Goal: Navigation & Orientation: Find specific page/section

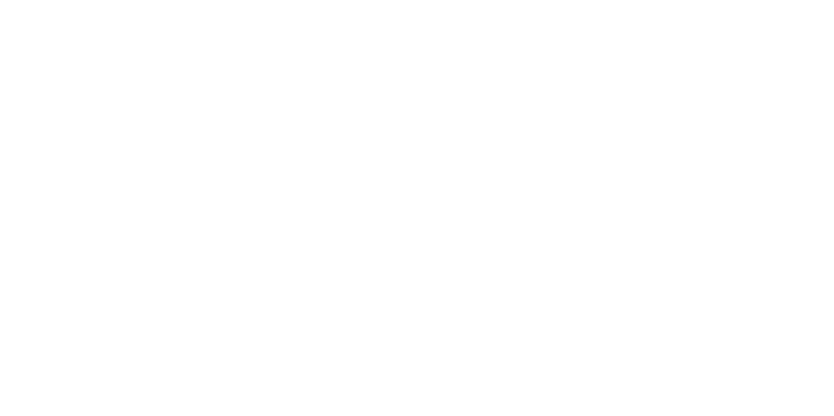
click at [39, 48] on body at bounding box center [417, 208] width 834 height 416
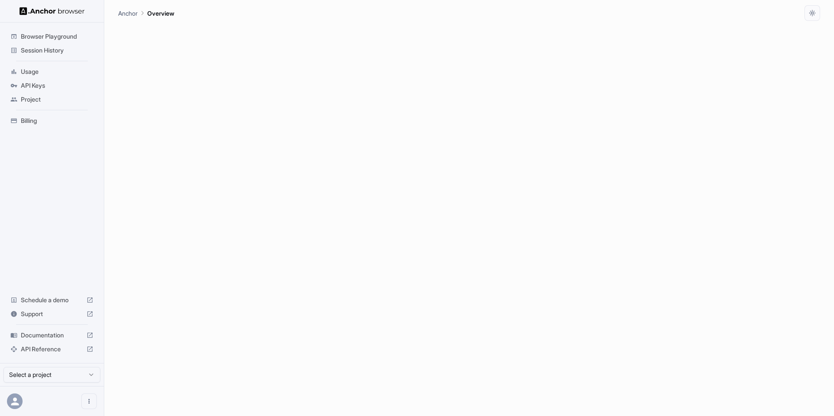
click at [40, 51] on span "Session History" at bounding box center [57, 50] width 73 height 9
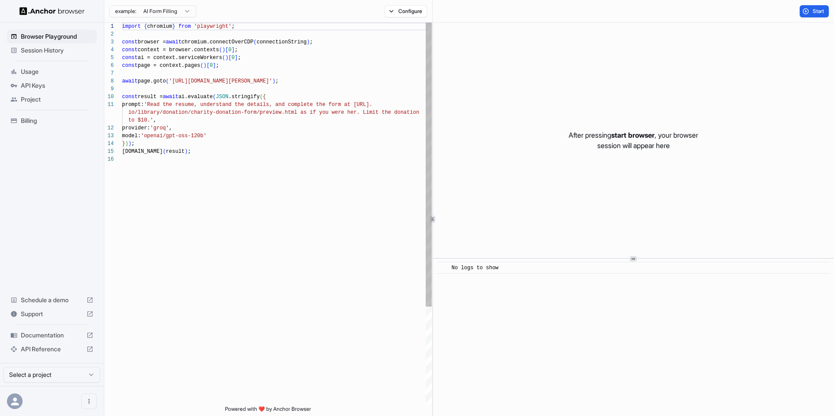
scroll to position [78, 0]
click at [66, 50] on span "Session History" at bounding box center [57, 50] width 73 height 9
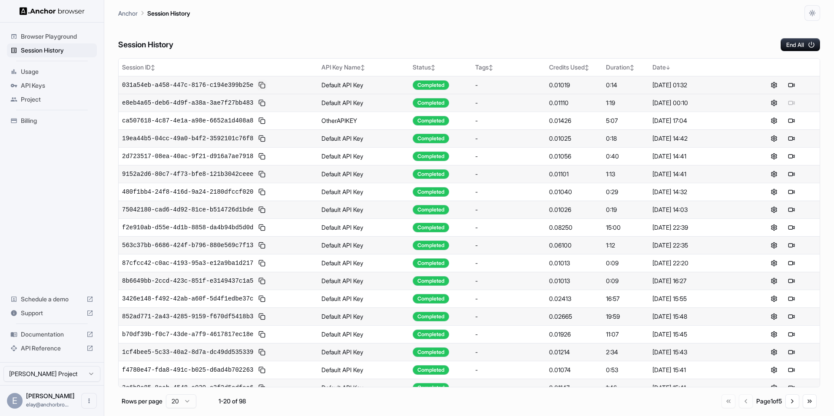
click at [264, 85] on button at bounding box center [262, 85] width 10 height 10
click at [260, 104] on button at bounding box center [262, 103] width 10 height 10
click at [385, 20] on div "Anchor Session History" at bounding box center [469, 10] width 702 height 21
click at [58, 38] on span "Browser Playground" at bounding box center [57, 36] width 73 height 9
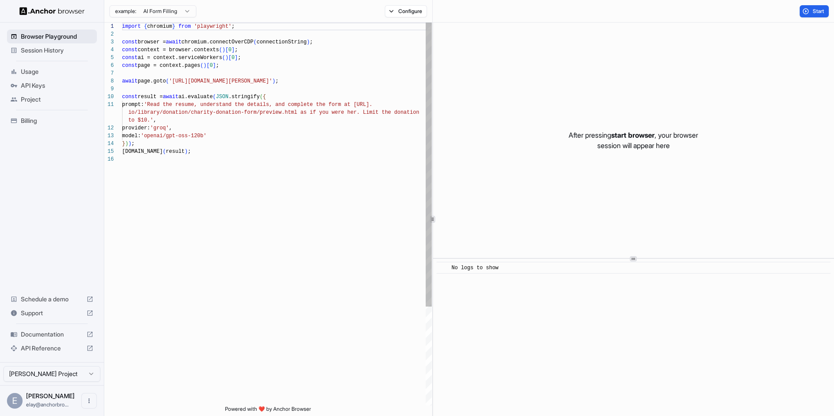
scroll to position [78, 0]
click at [59, 50] on span "Session History" at bounding box center [57, 50] width 73 height 9
